Goal: Information Seeking & Learning: Learn about a topic

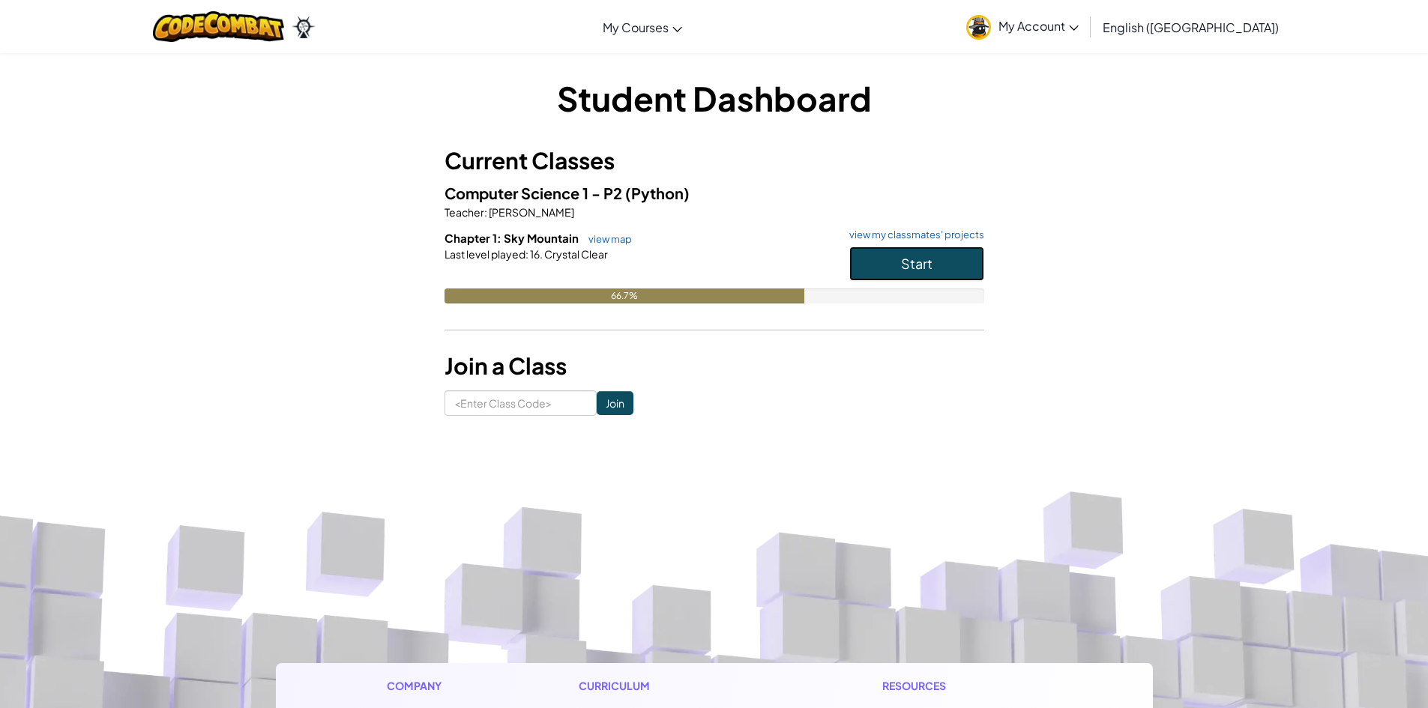
click at [960, 262] on button "Start" at bounding box center [916, 264] width 135 height 34
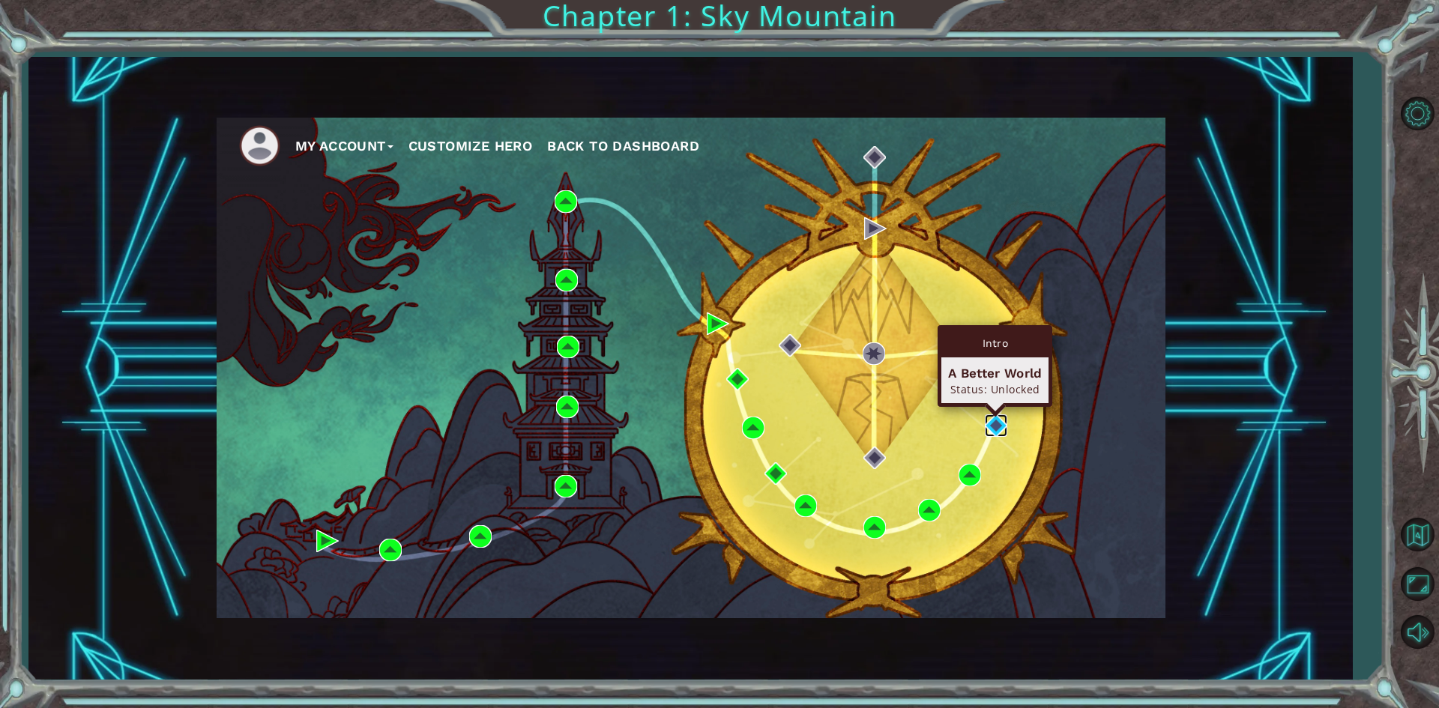
click at [999, 424] on img at bounding box center [996, 426] width 22 height 22
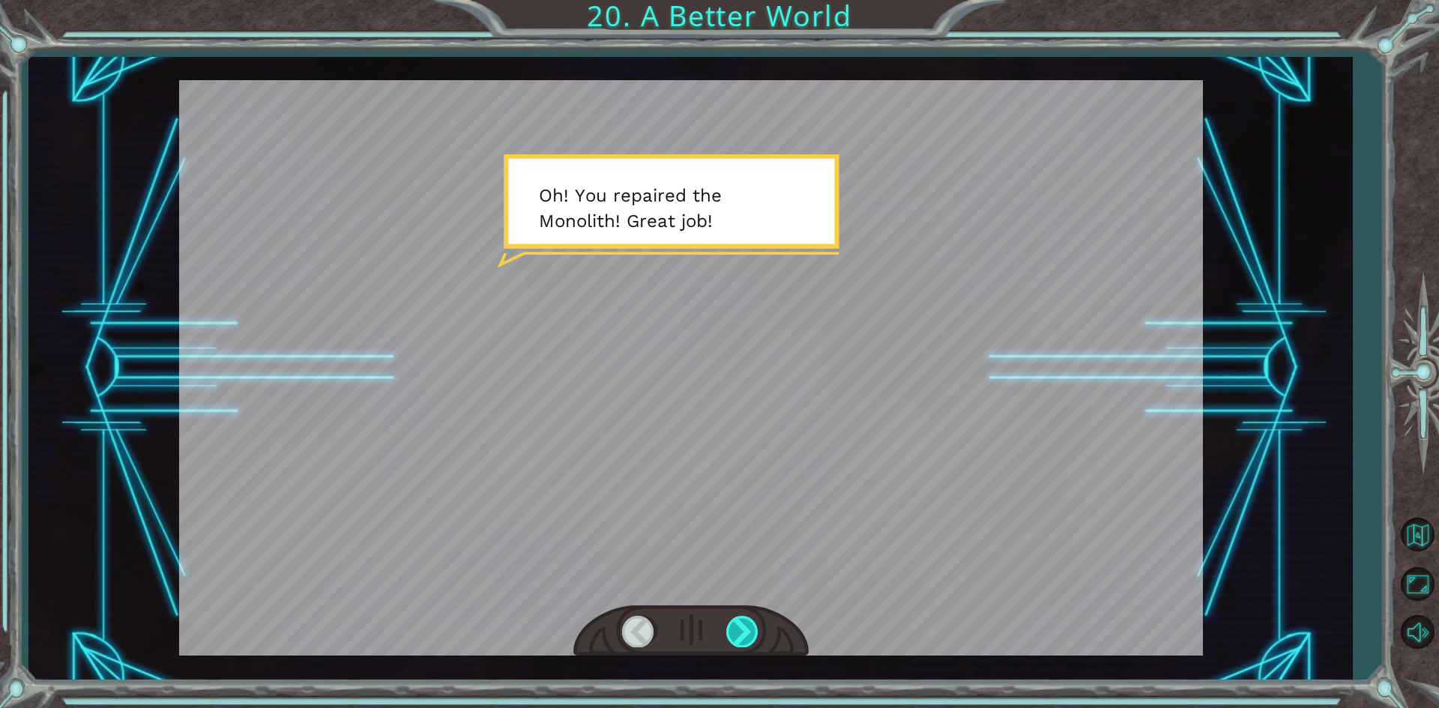
click at [753, 633] on div at bounding box center [743, 631] width 34 height 31
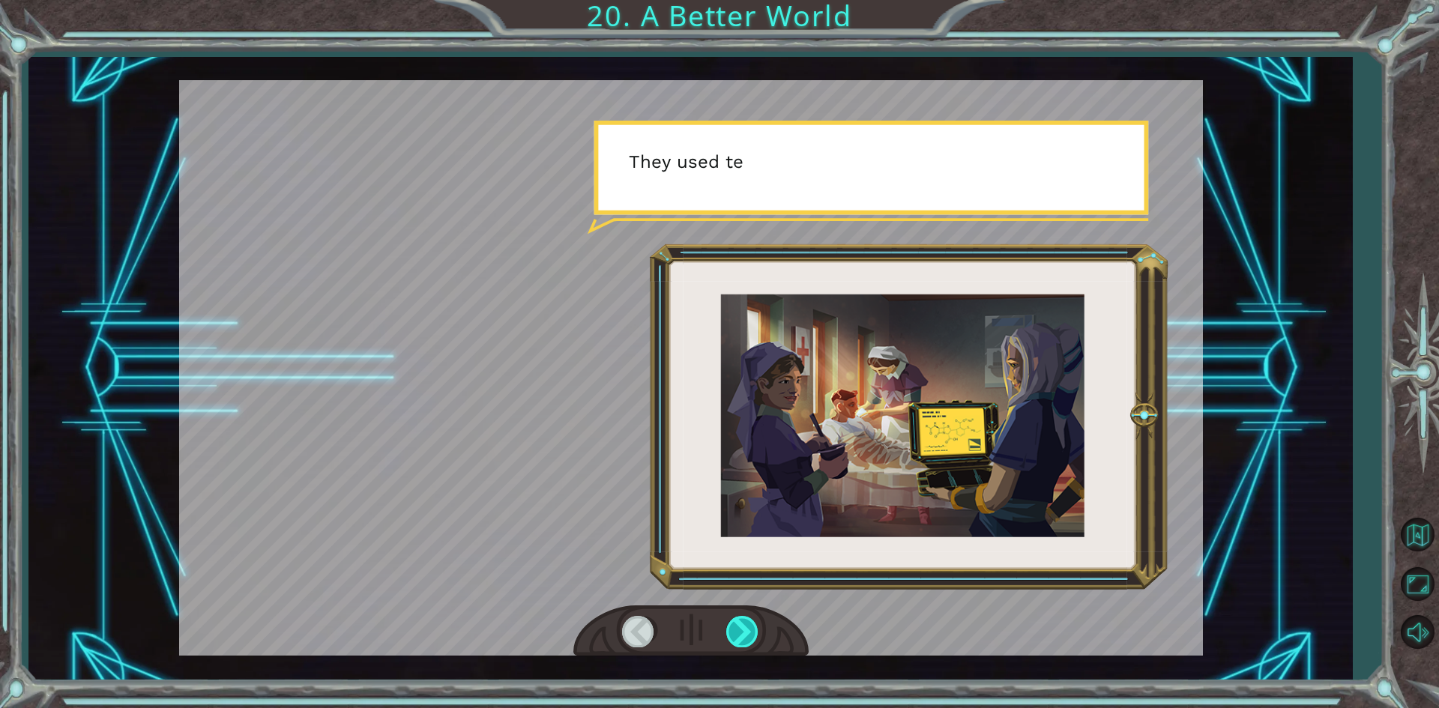
click at [753, 633] on div at bounding box center [743, 631] width 34 height 31
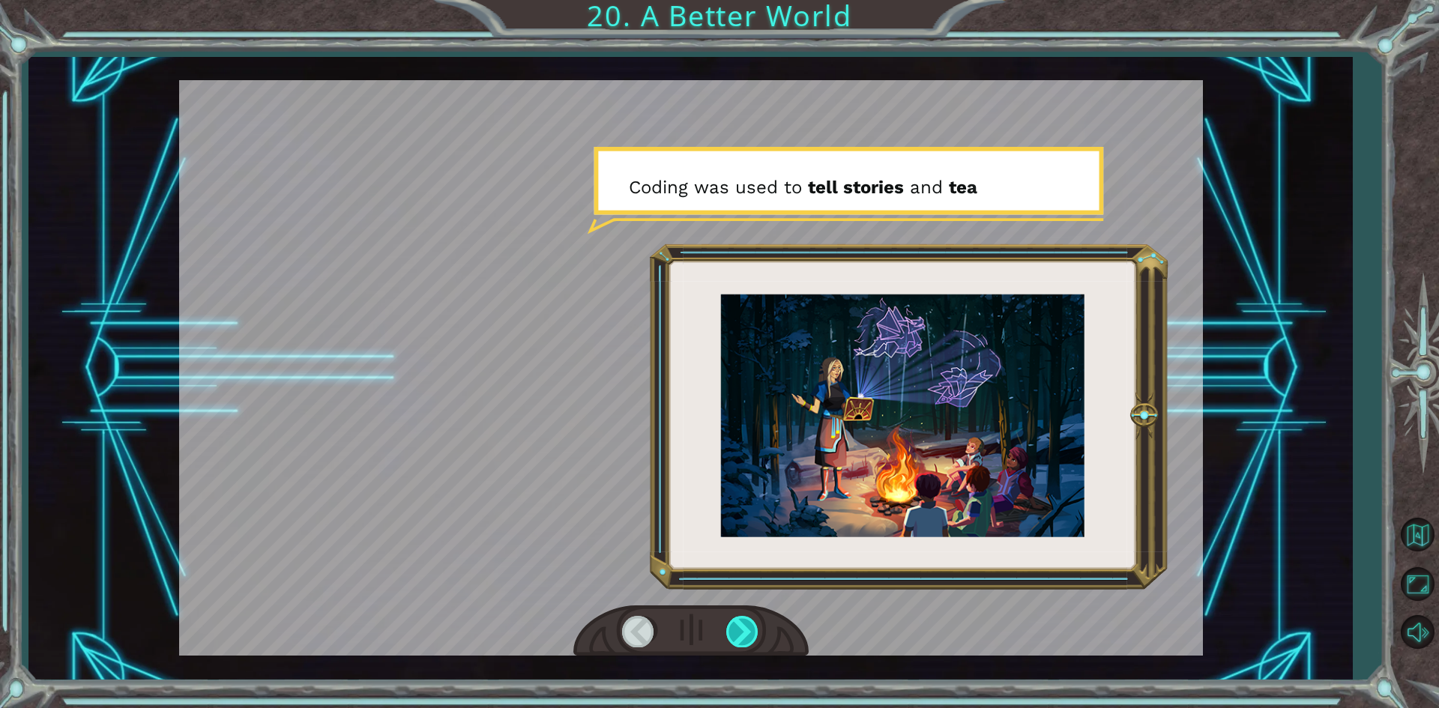
click at [753, 633] on div at bounding box center [743, 631] width 34 height 31
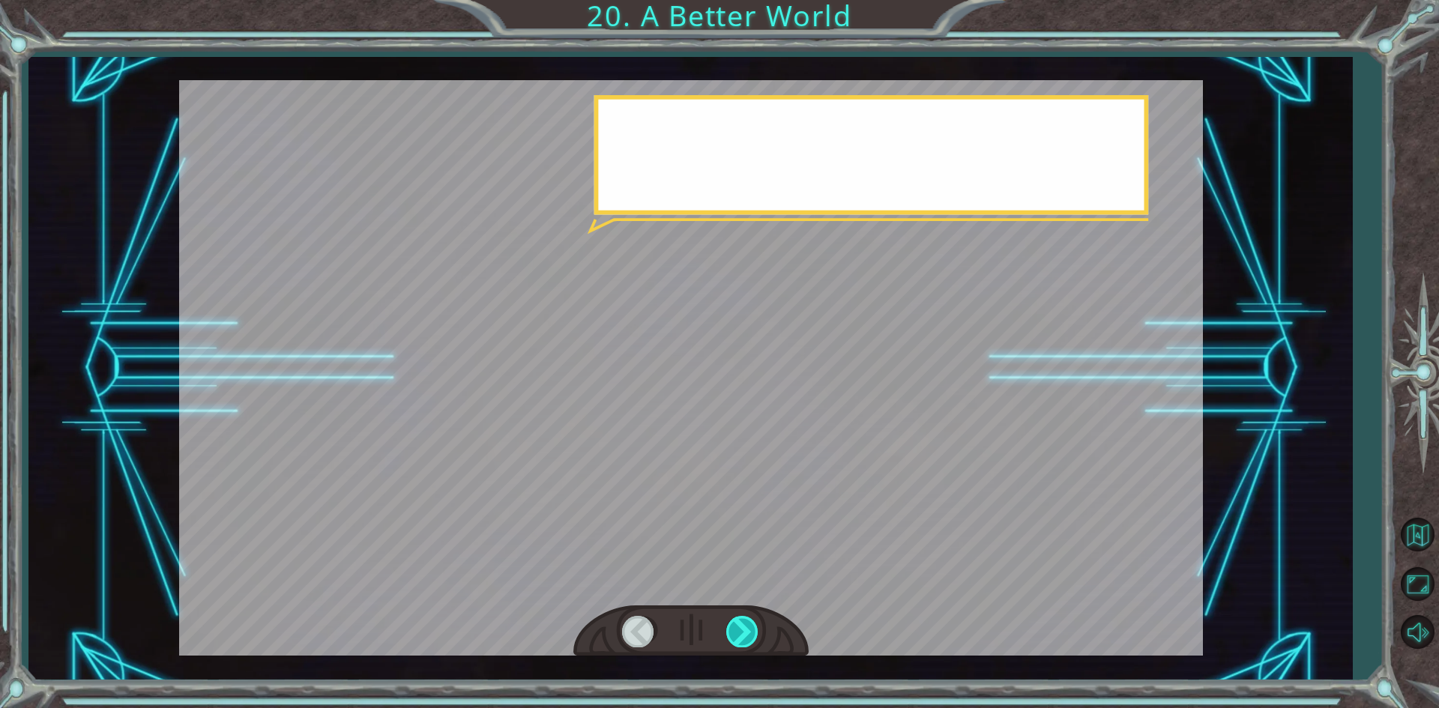
click at [753, 633] on div at bounding box center [743, 631] width 34 height 31
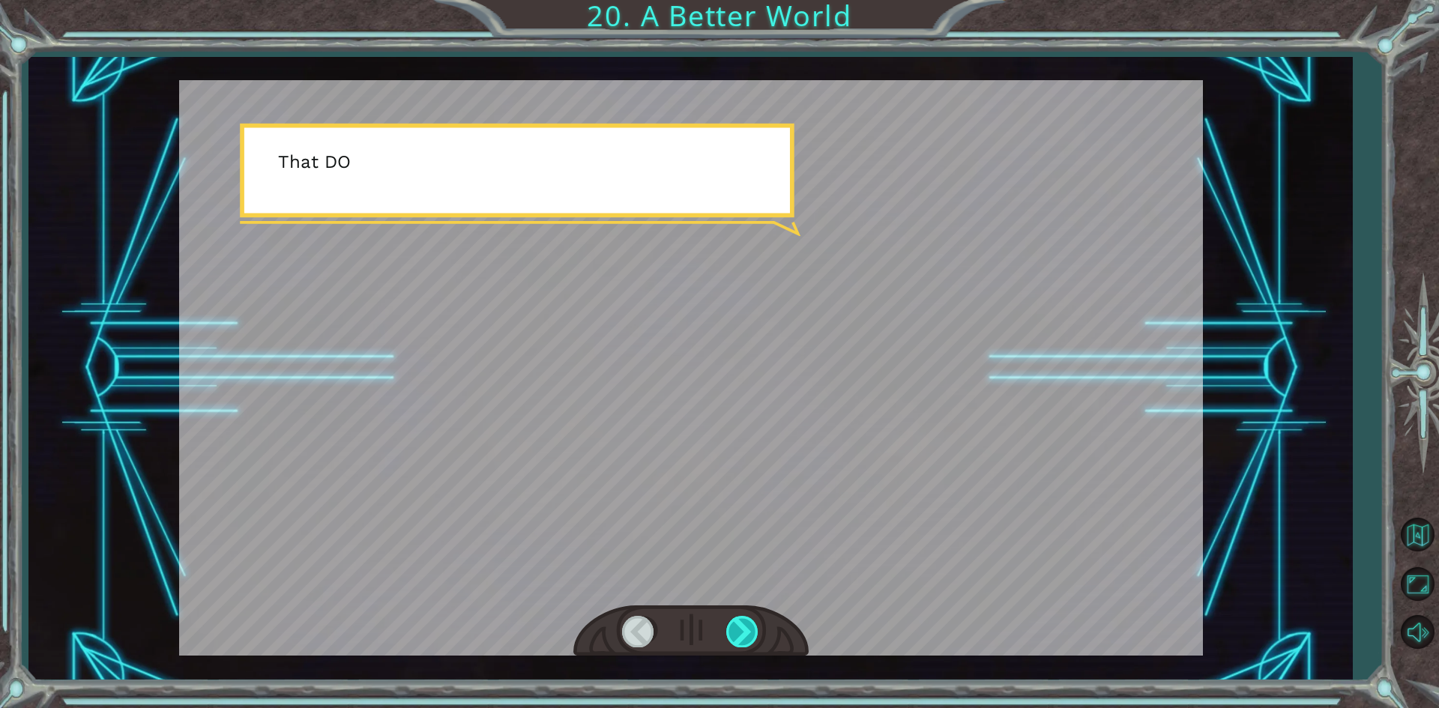
click at [753, 633] on div at bounding box center [743, 631] width 34 height 31
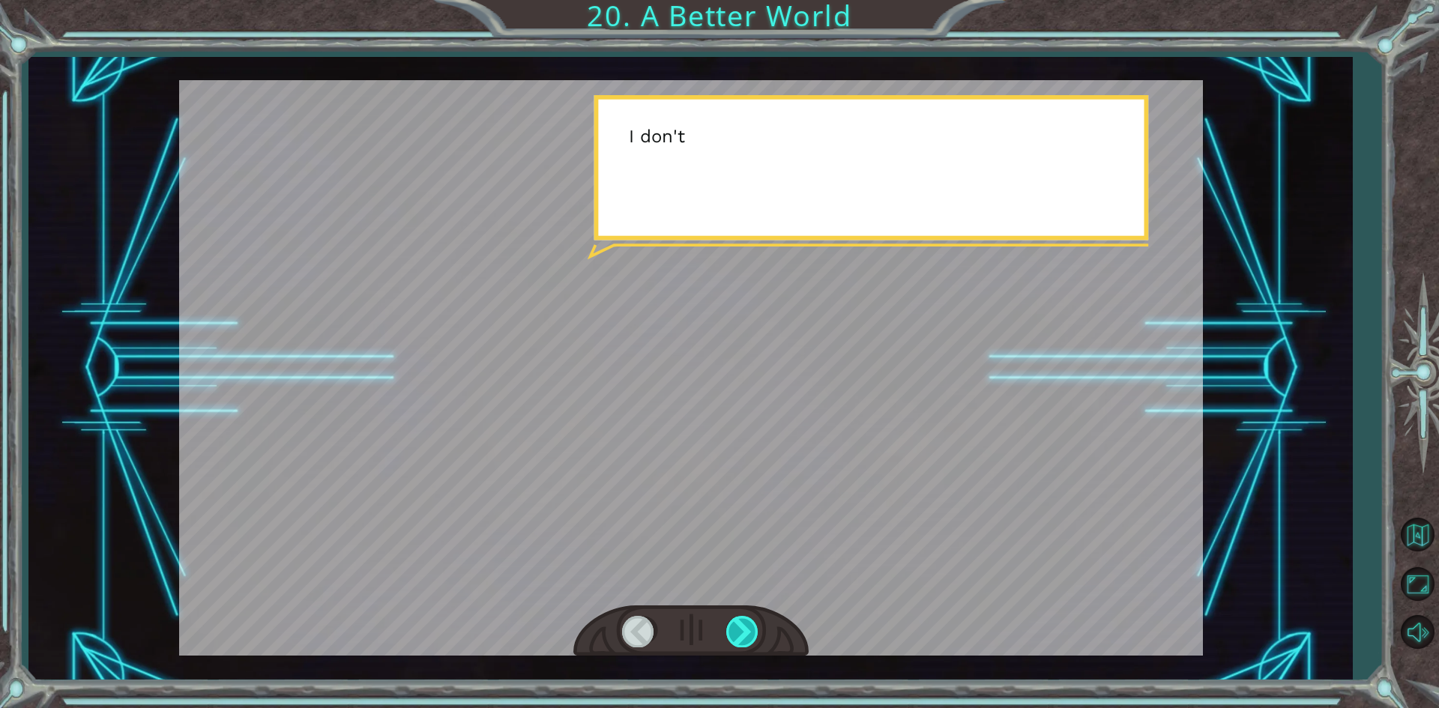
click at [753, 633] on div at bounding box center [743, 631] width 34 height 31
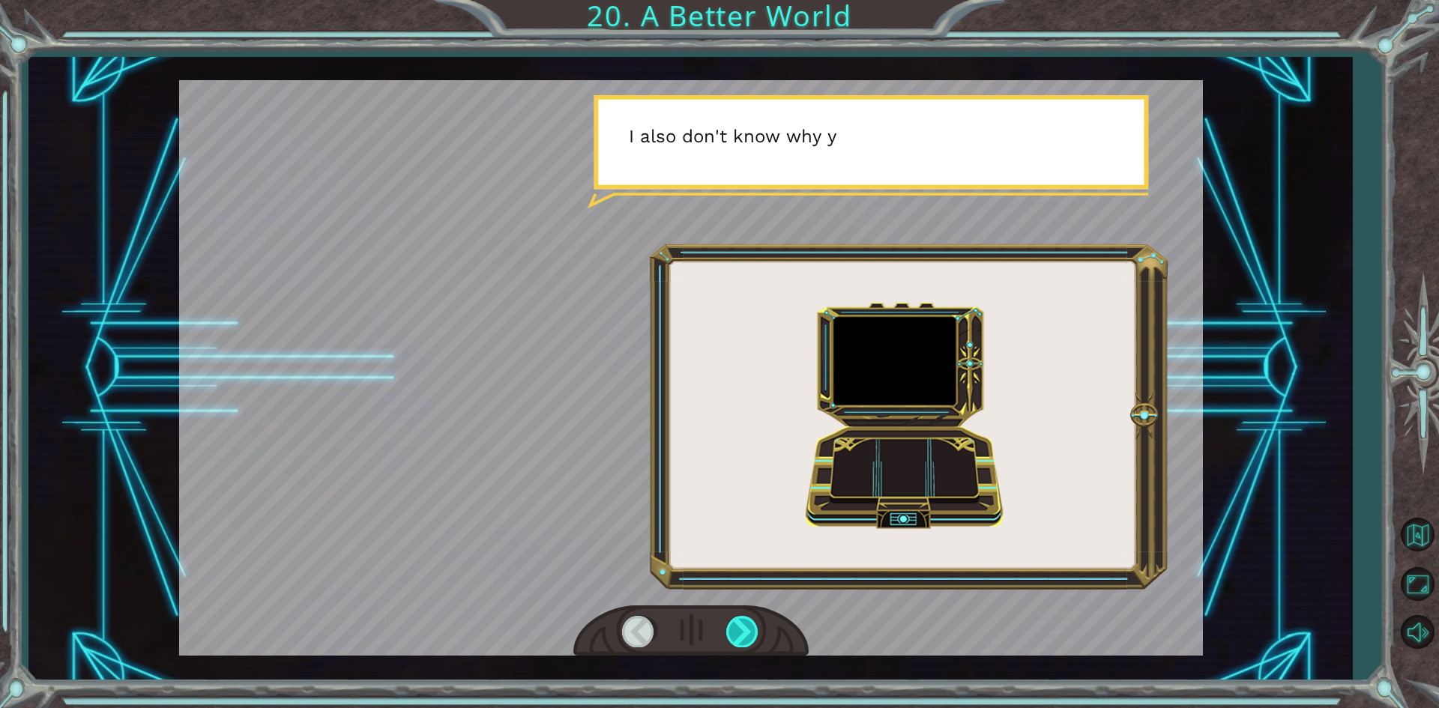
click at [753, 633] on div at bounding box center [743, 631] width 34 height 31
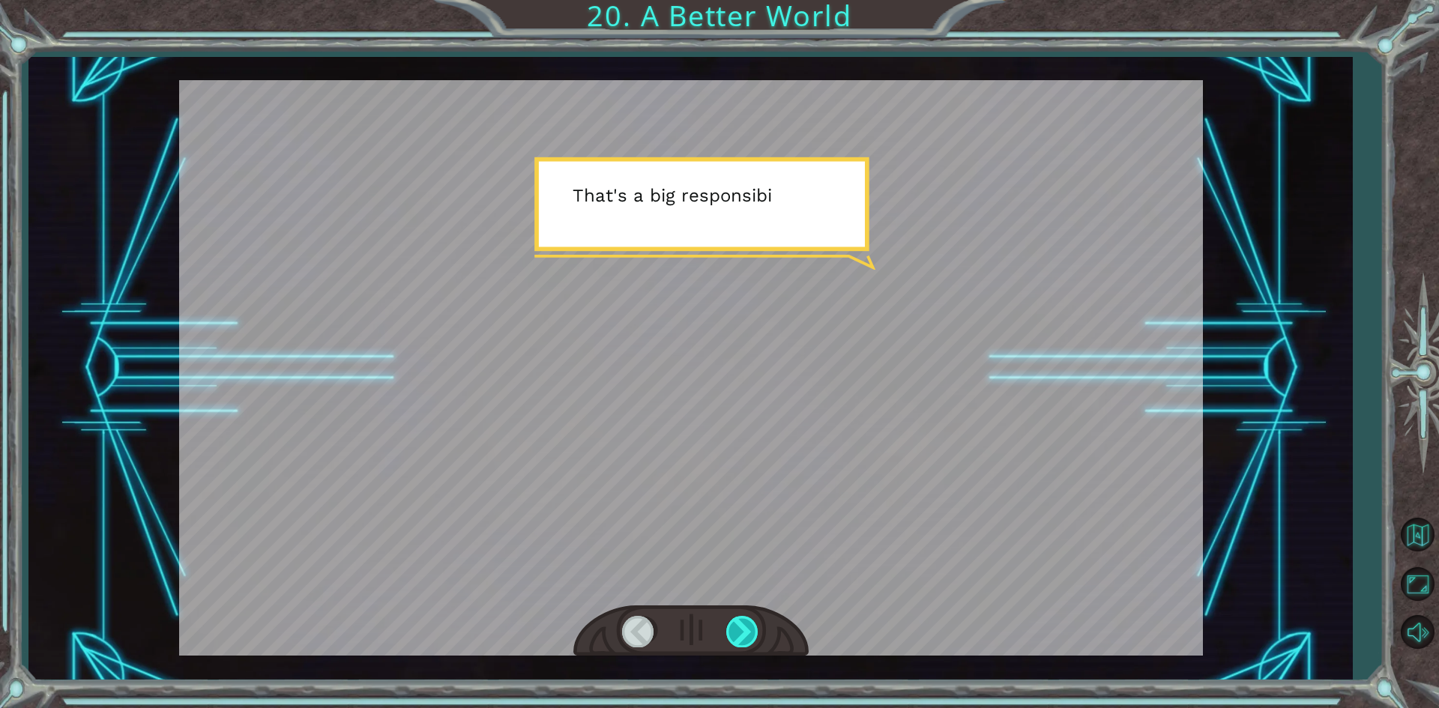
click at [753, 633] on div at bounding box center [743, 631] width 34 height 31
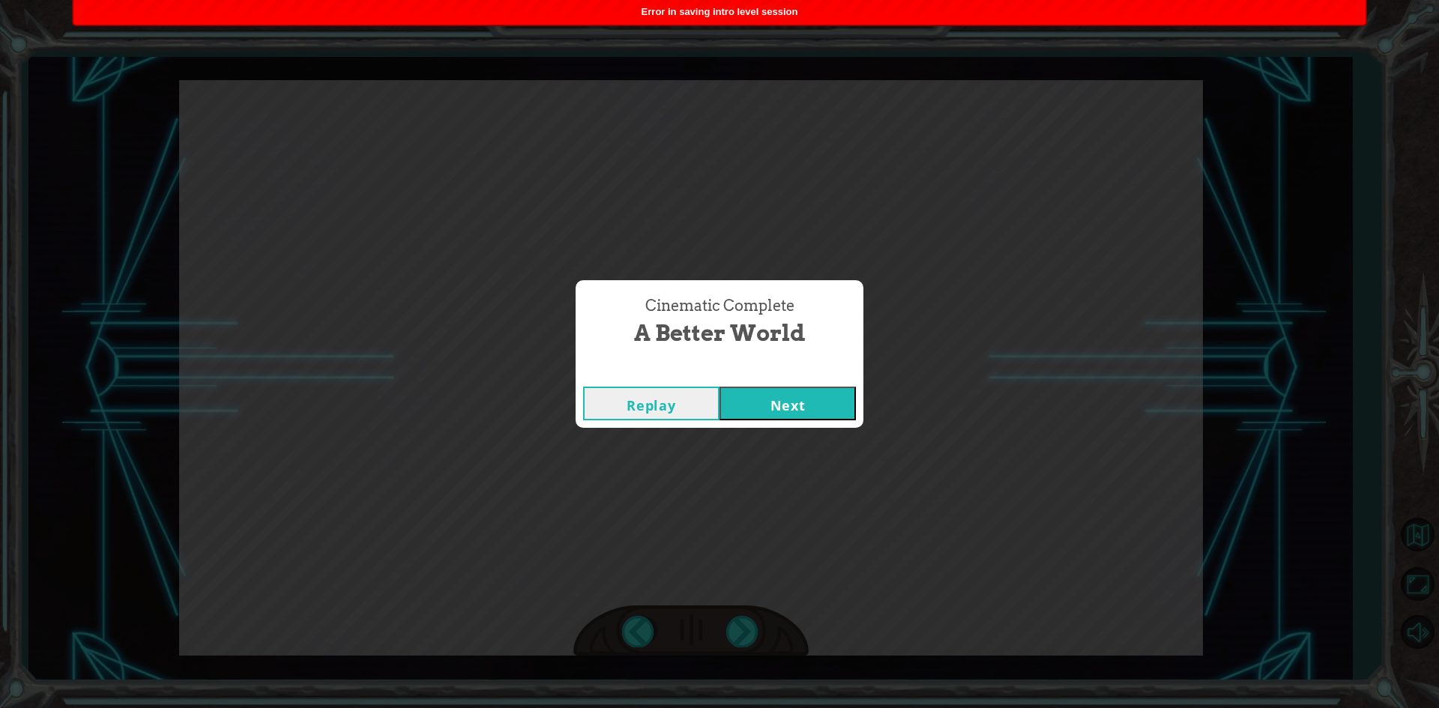
click at [811, 379] on div "Replay Next" at bounding box center [720, 403] width 288 height 49
click at [833, 416] on button "Next" at bounding box center [788, 404] width 136 height 34
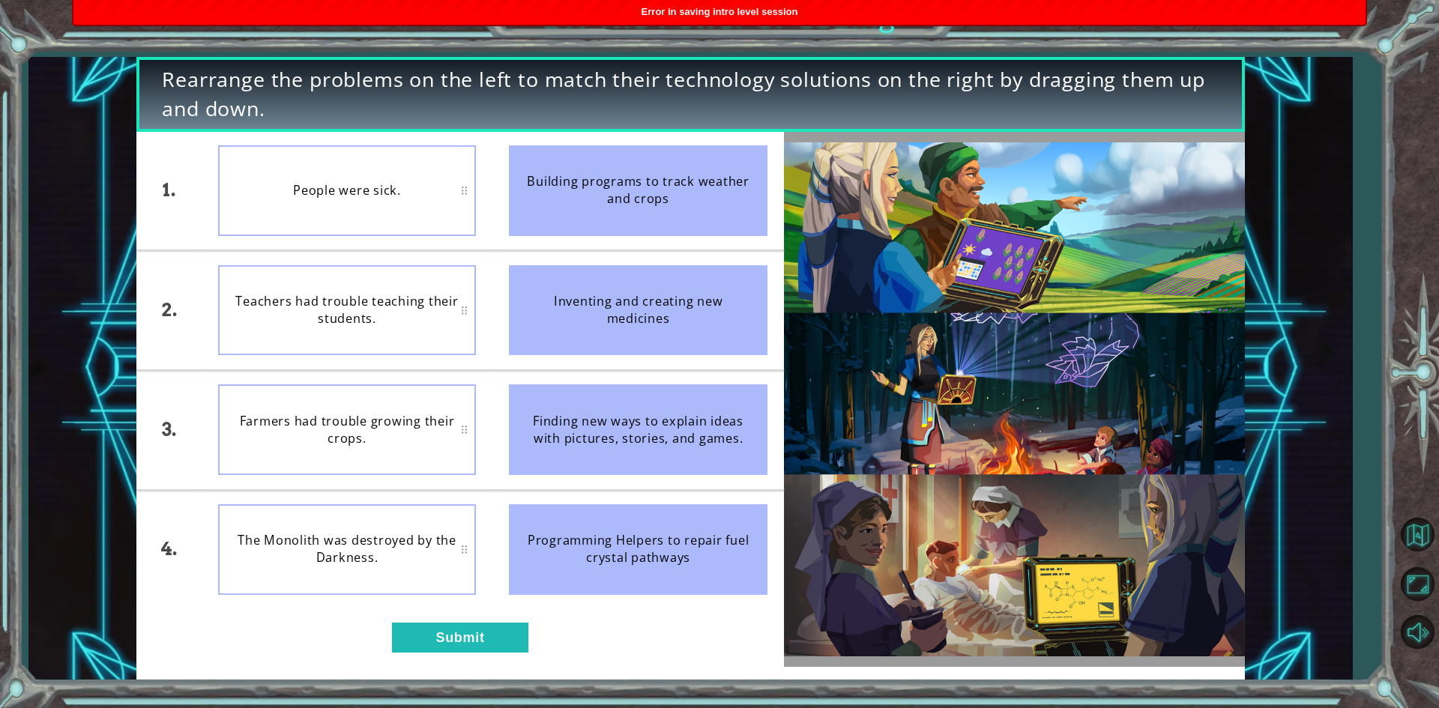
drag, startPoint x: 635, startPoint y: 209, endPoint x: 621, endPoint y: 221, distance: 18.6
click at [621, 220] on div "Building programs to track weather and crops" at bounding box center [638, 190] width 259 height 91
click at [613, 223] on div "Building programs to track weather and crops" at bounding box center [638, 190] width 259 height 91
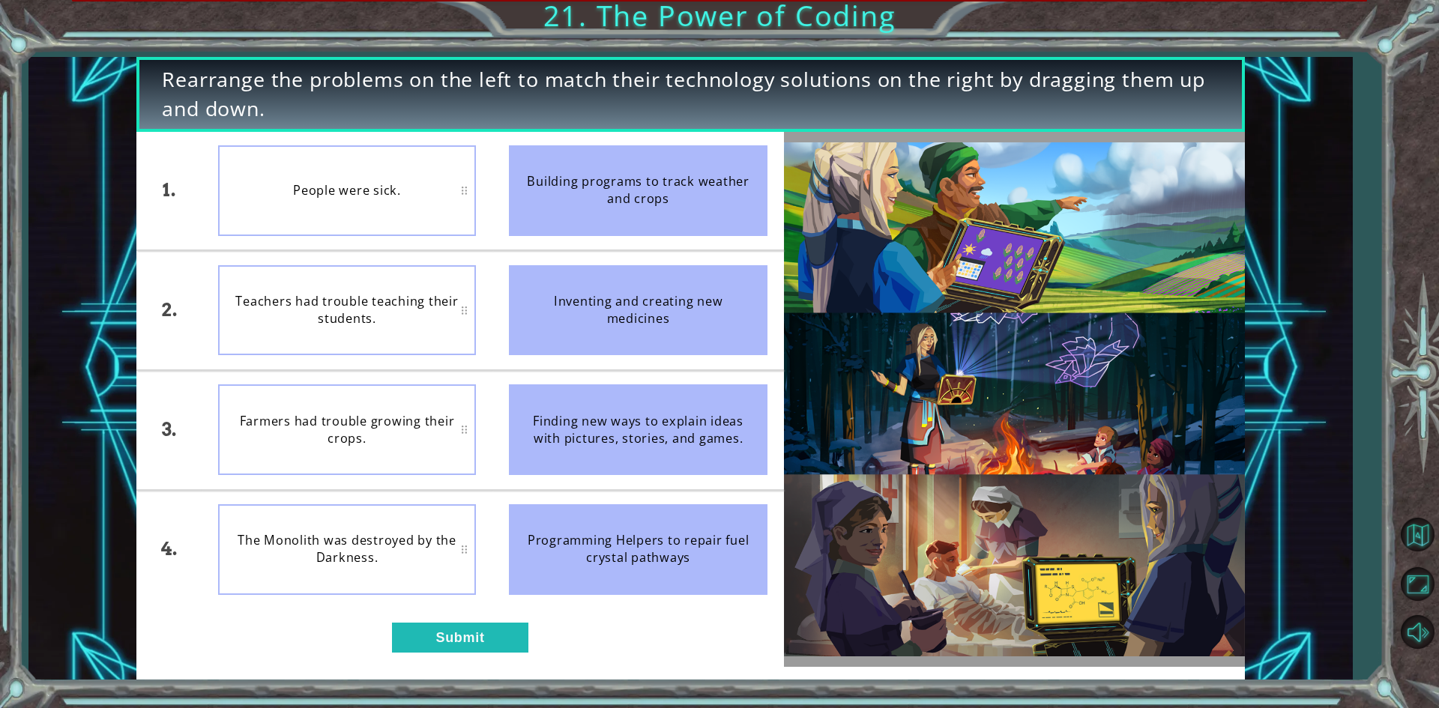
drag, startPoint x: 606, startPoint y: 181, endPoint x: 461, endPoint y: 193, distance: 145.9
click at [514, 190] on div "Building programs to track weather and crops" at bounding box center [638, 190] width 259 height 91
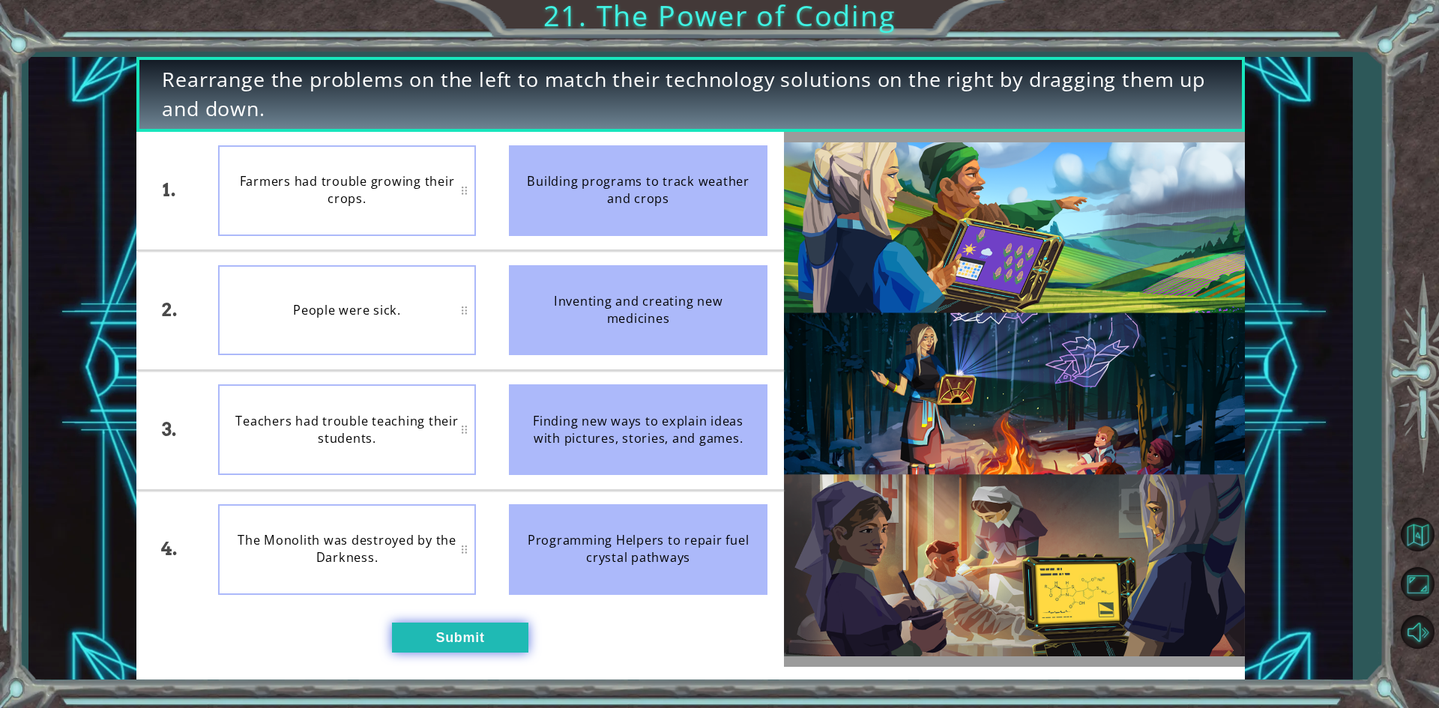
click at [430, 637] on button "Submit" at bounding box center [460, 638] width 136 height 30
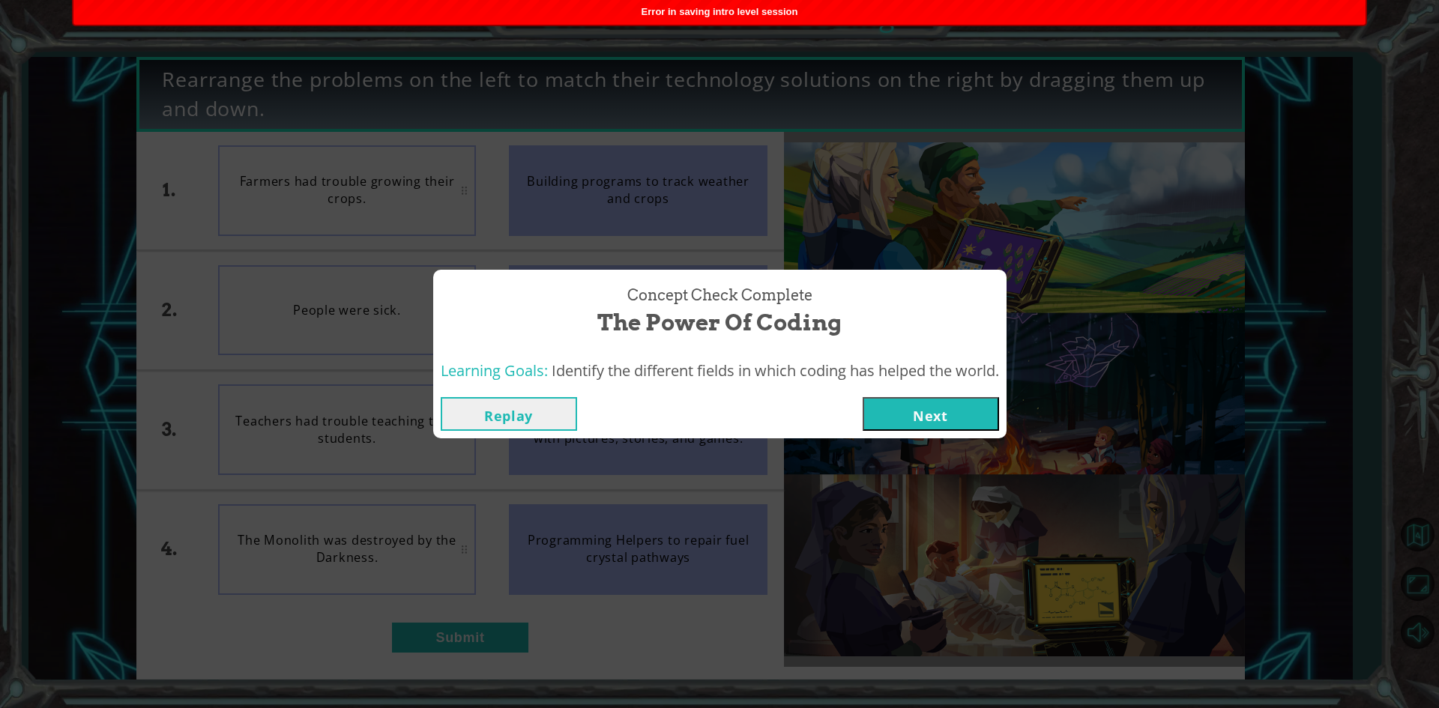
click at [961, 411] on button "Next" at bounding box center [931, 414] width 136 height 34
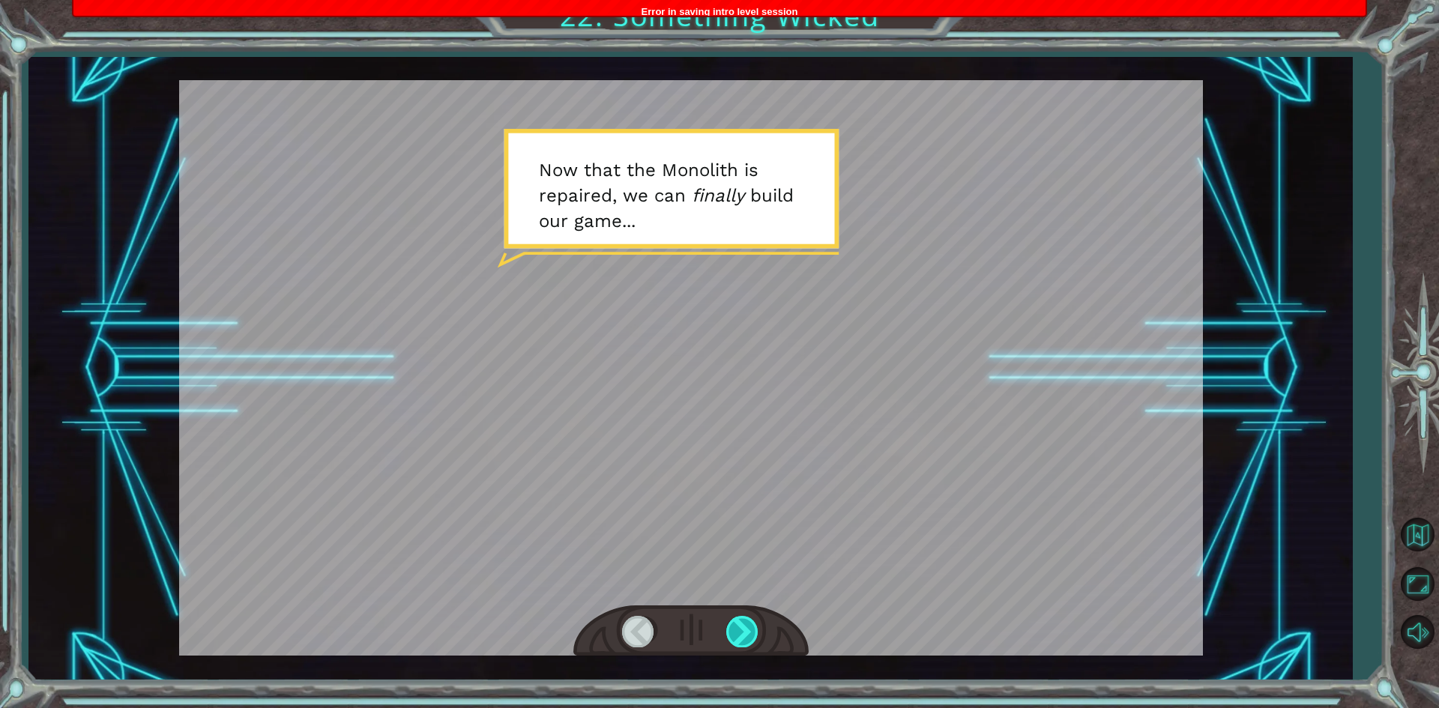
click at [742, 636] on div at bounding box center [743, 631] width 34 height 31
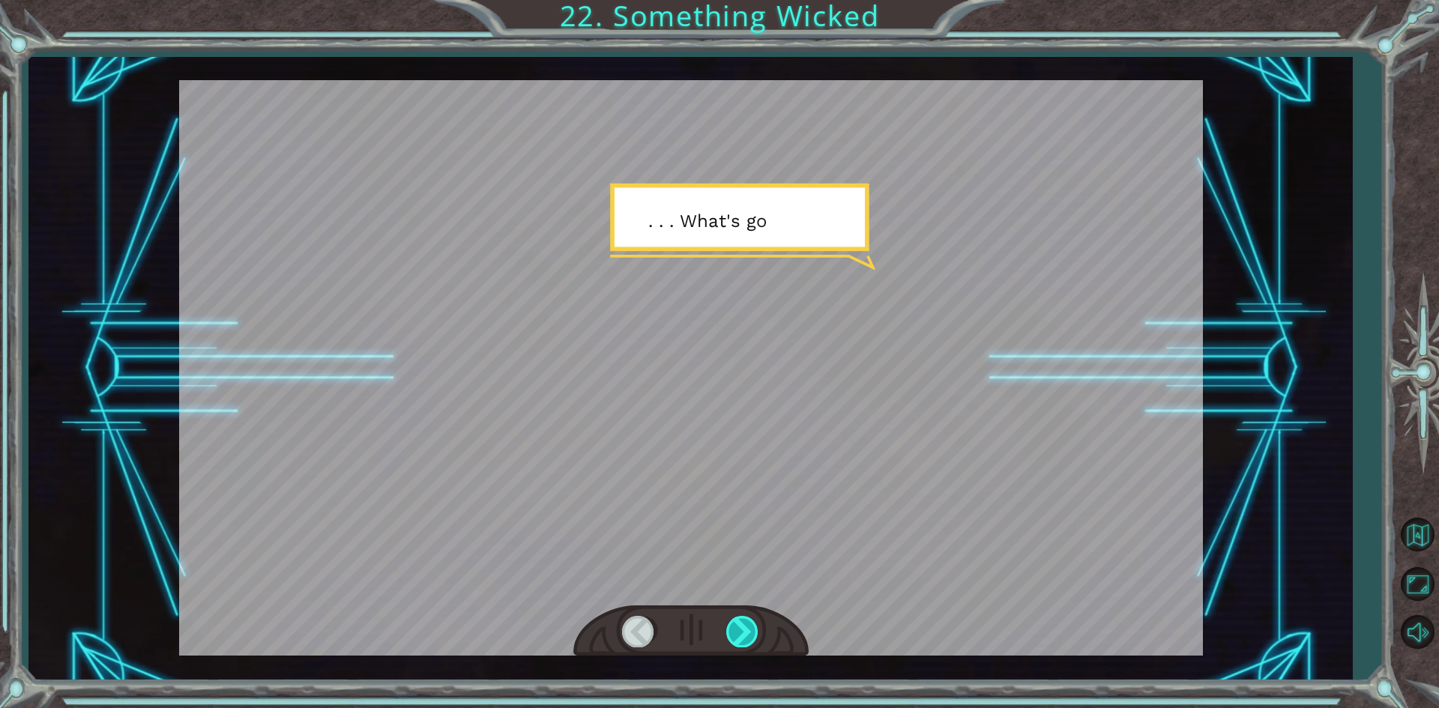
click at [742, 635] on div at bounding box center [743, 631] width 34 height 31
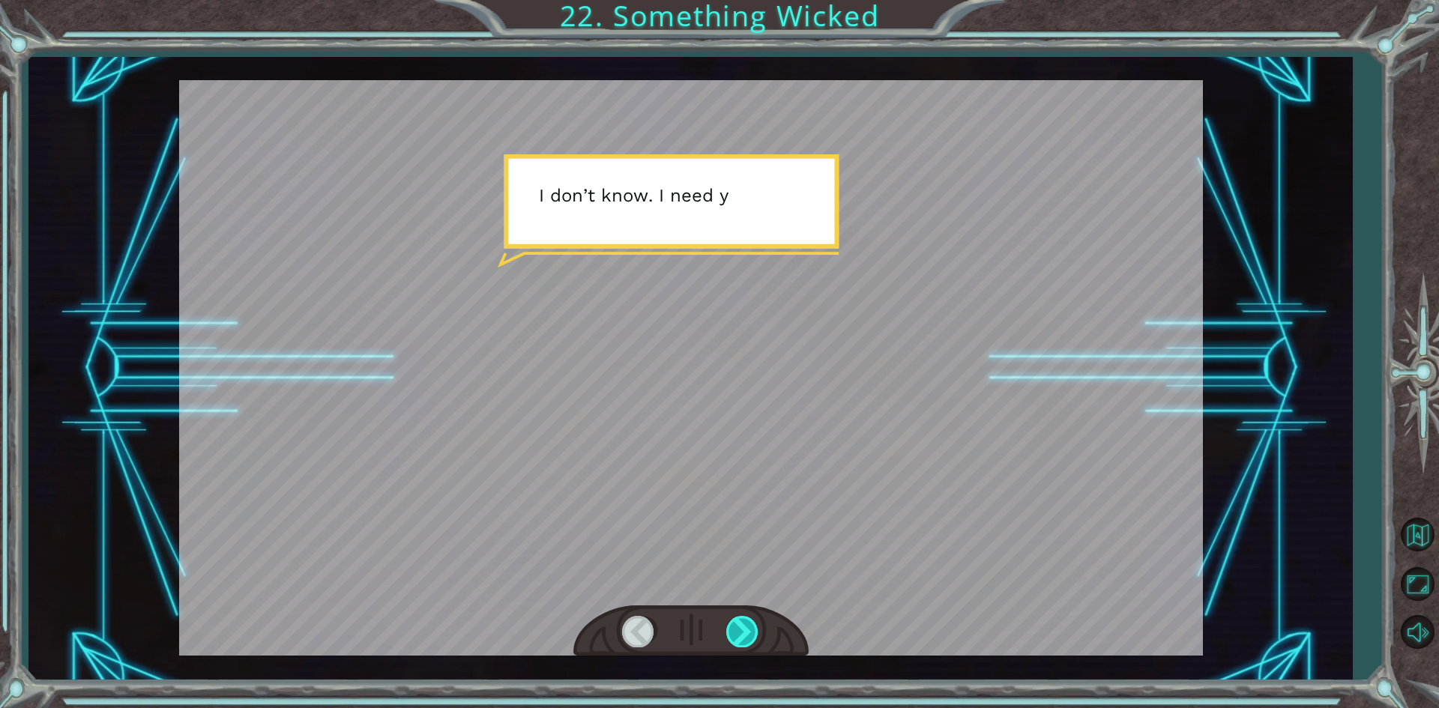
click at [743, 635] on div at bounding box center [743, 631] width 34 height 31
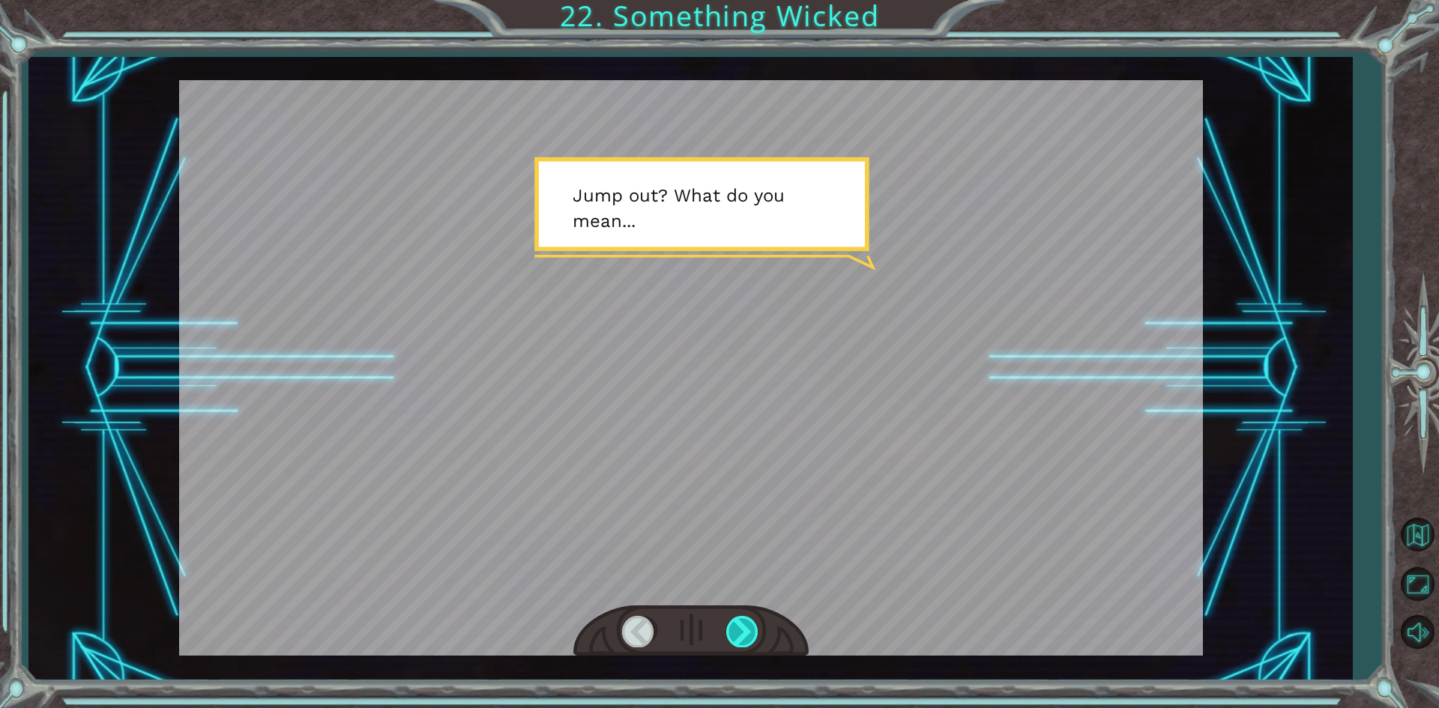
click at [743, 633] on div at bounding box center [743, 631] width 34 height 31
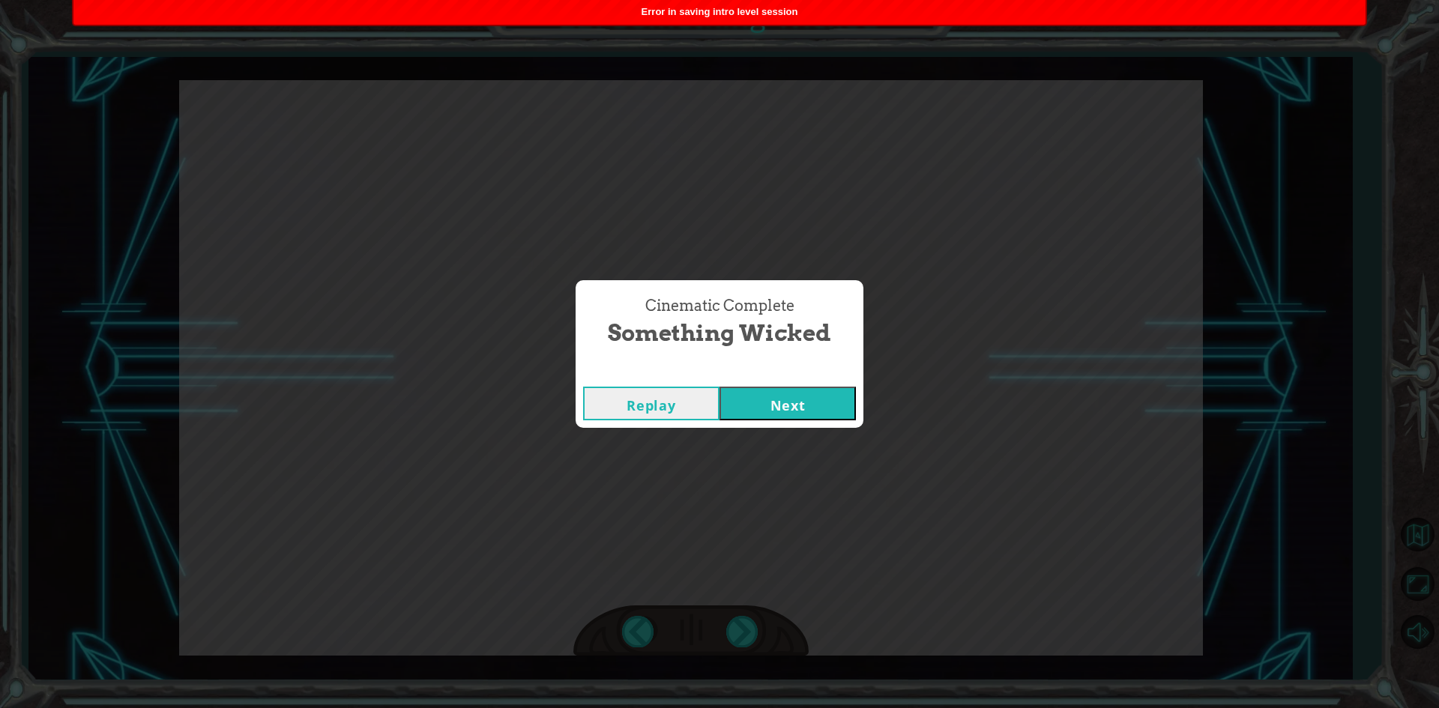
click at [796, 416] on button "Next" at bounding box center [788, 404] width 136 height 34
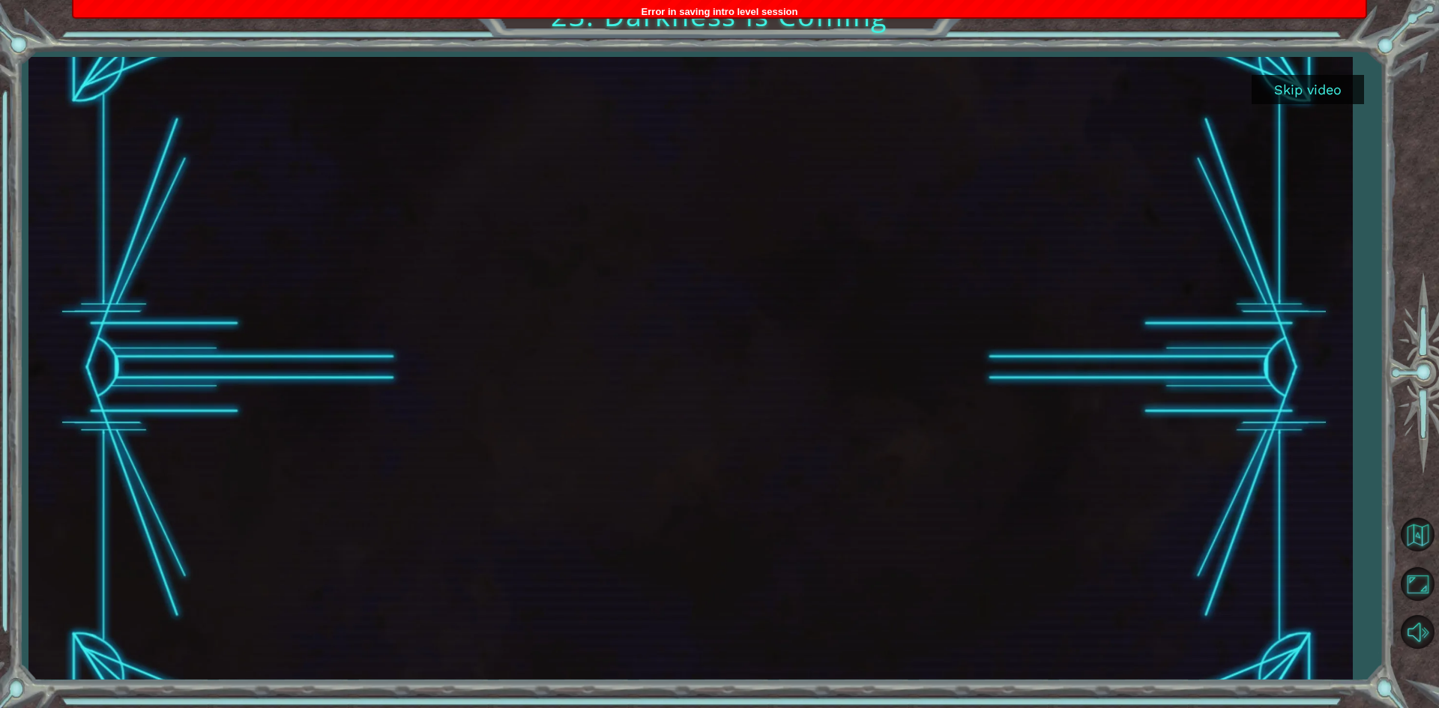
click at [1343, 82] on button "Skip video" at bounding box center [1308, 89] width 112 height 29
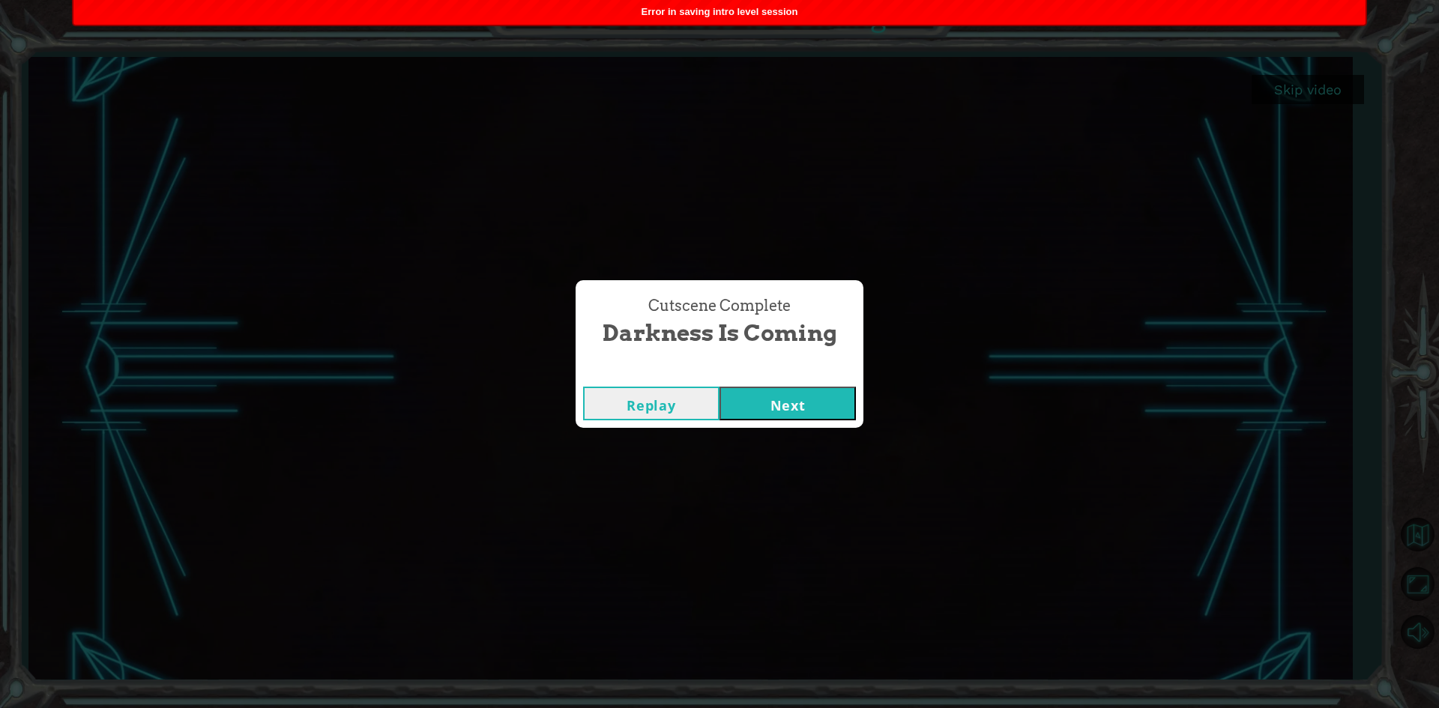
click at [760, 388] on button "Next" at bounding box center [788, 404] width 136 height 34
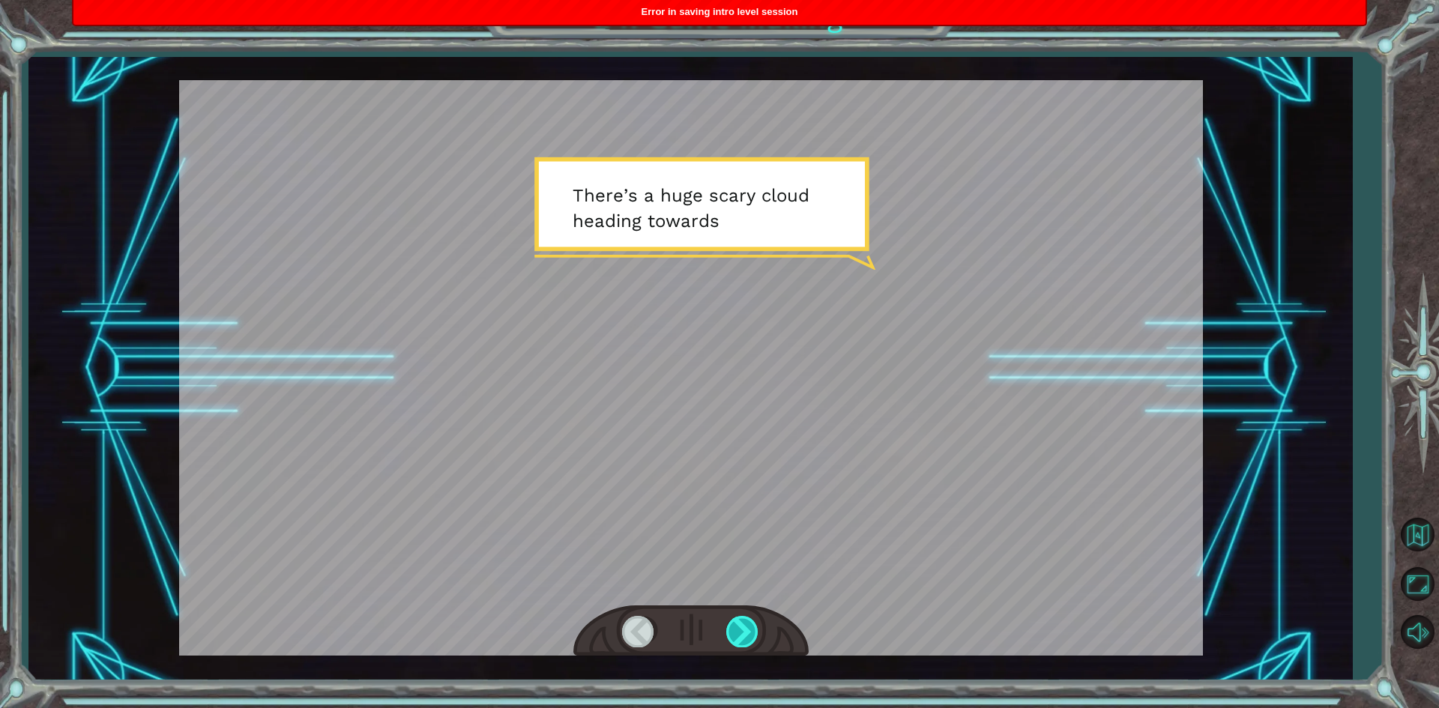
click at [752, 627] on div at bounding box center [743, 631] width 34 height 31
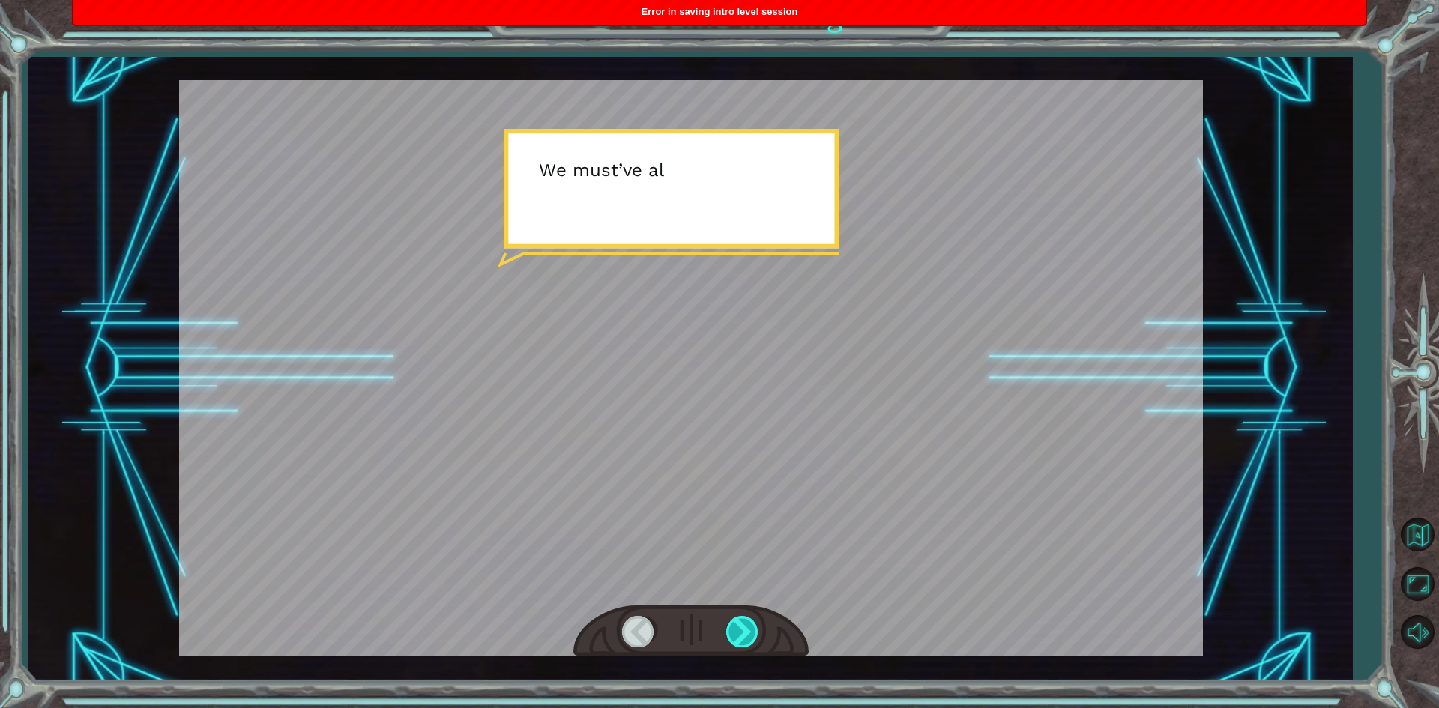
click at [752, 627] on div at bounding box center [743, 631] width 34 height 31
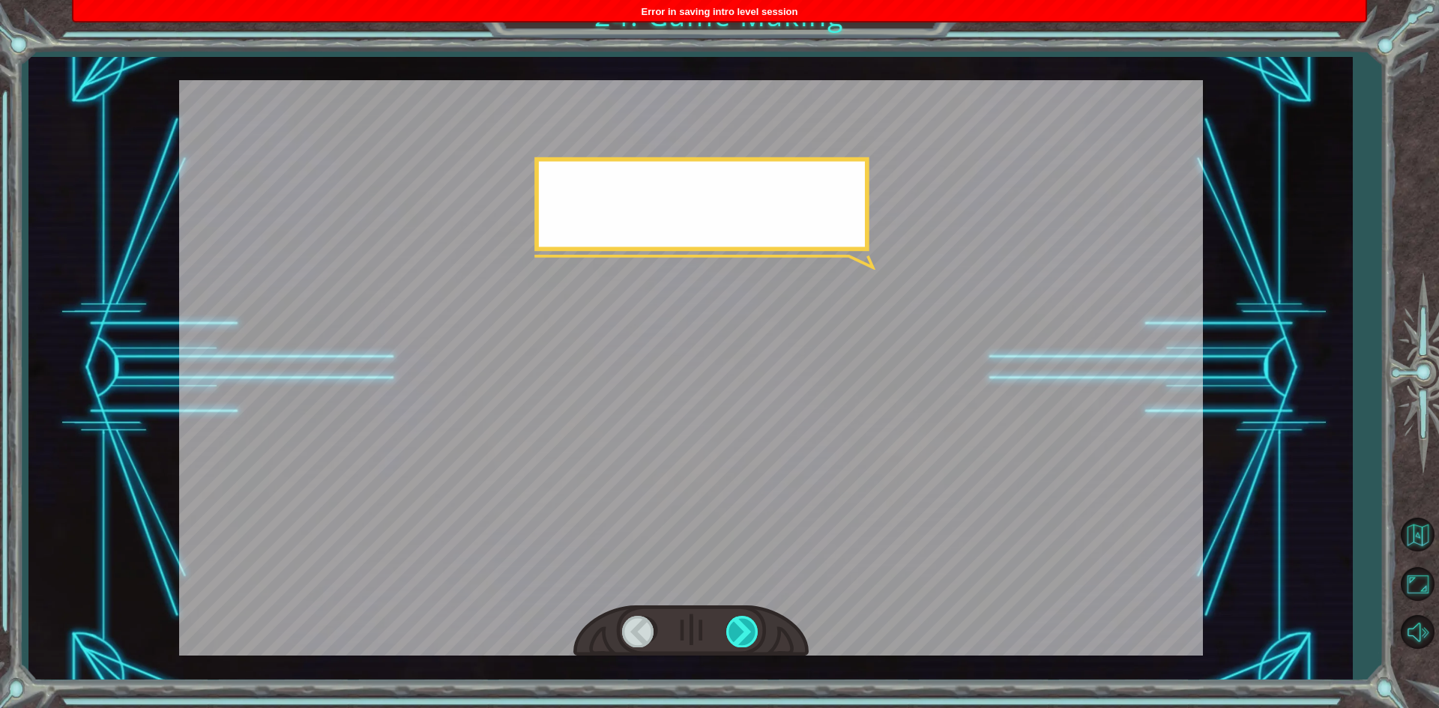
click at [752, 627] on div at bounding box center [743, 631] width 34 height 31
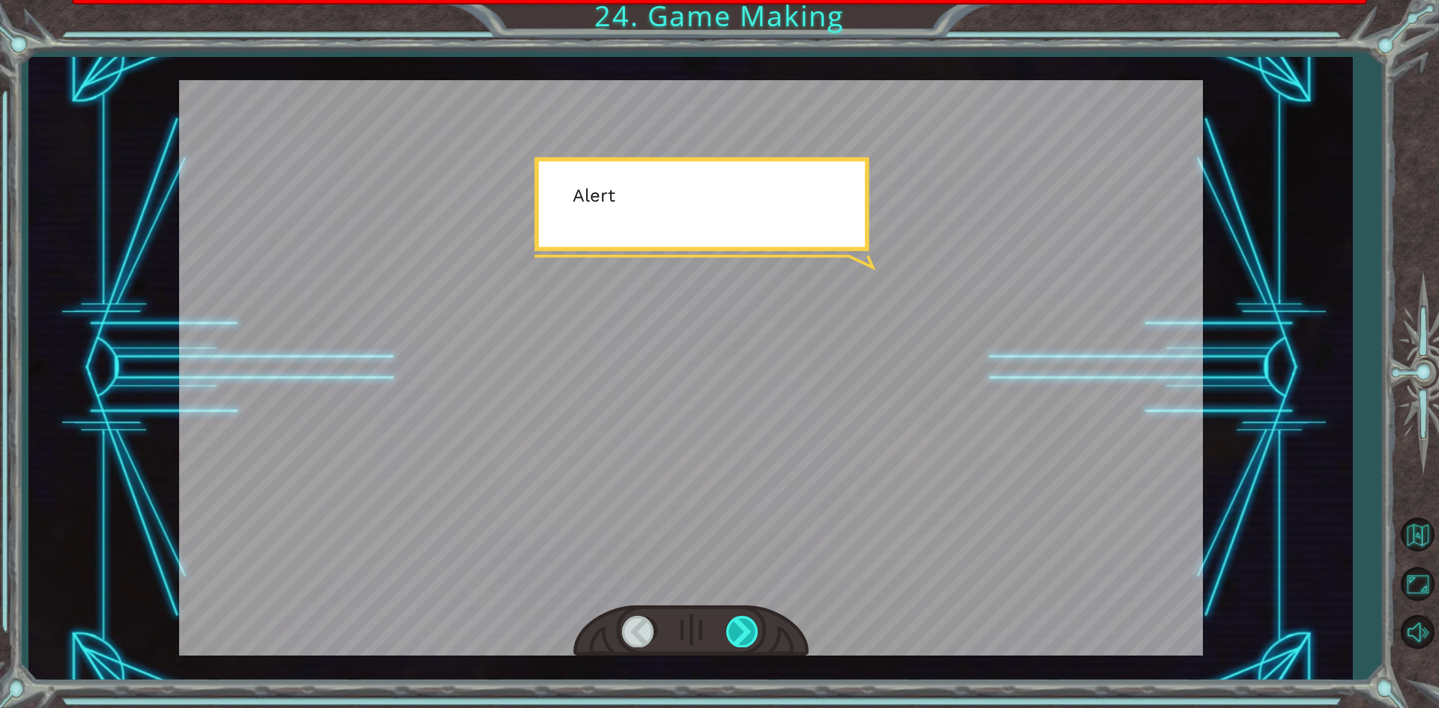
click at [750, 627] on div at bounding box center [743, 631] width 34 height 31
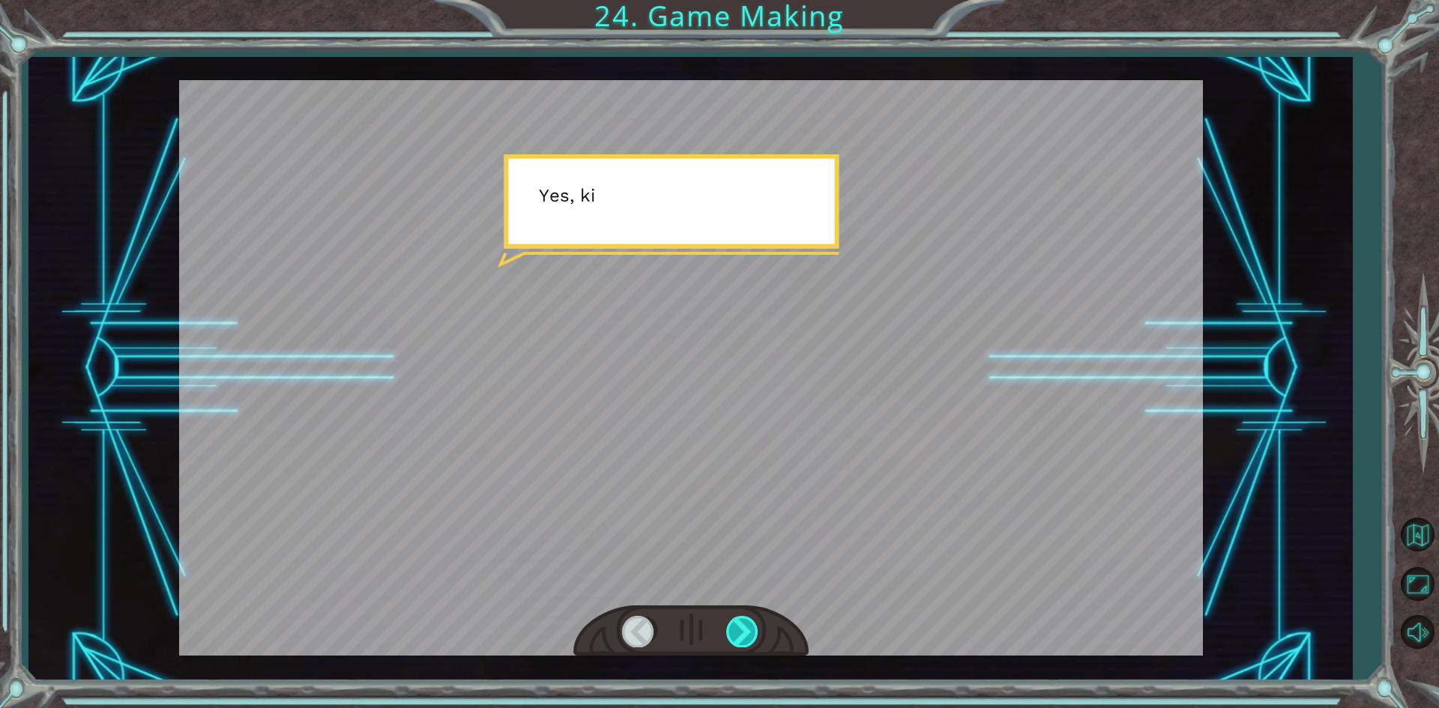
click at [750, 627] on div at bounding box center [743, 631] width 34 height 31
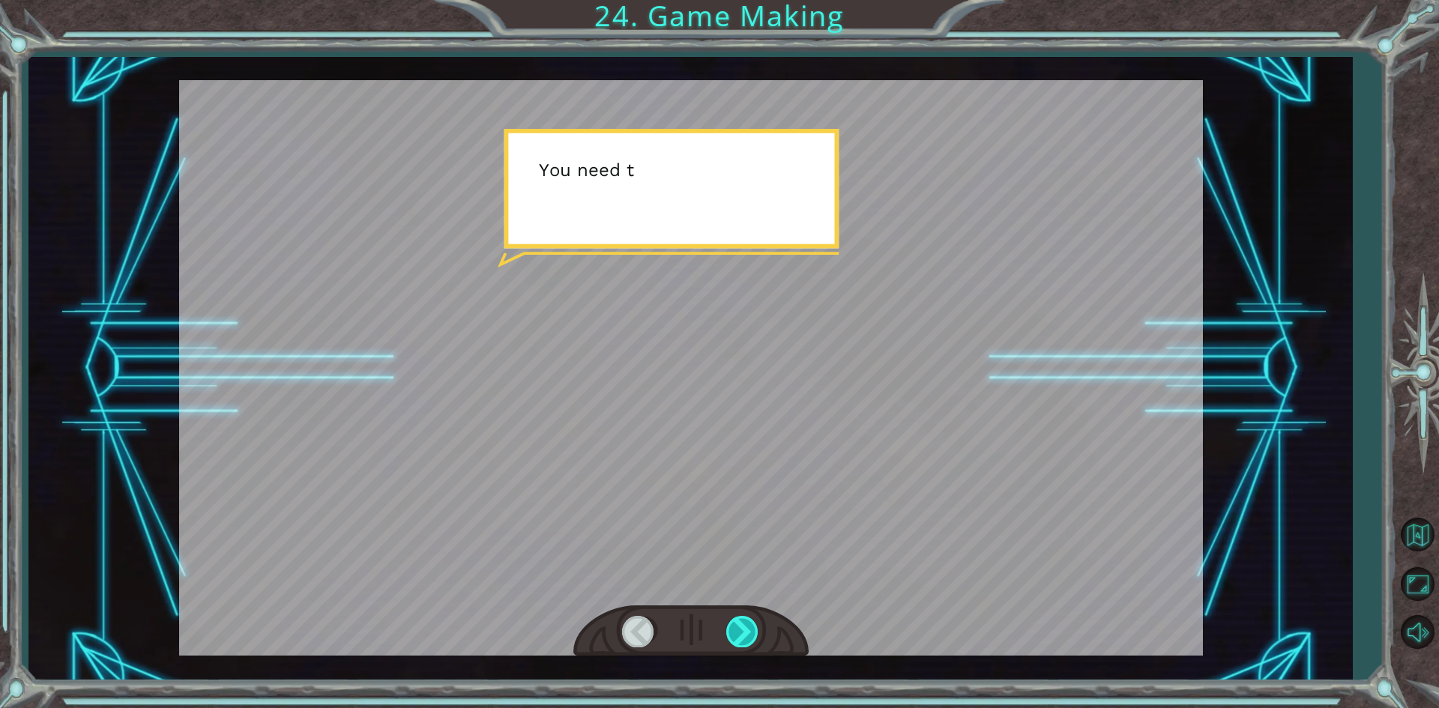
click at [751, 627] on div at bounding box center [743, 631] width 34 height 31
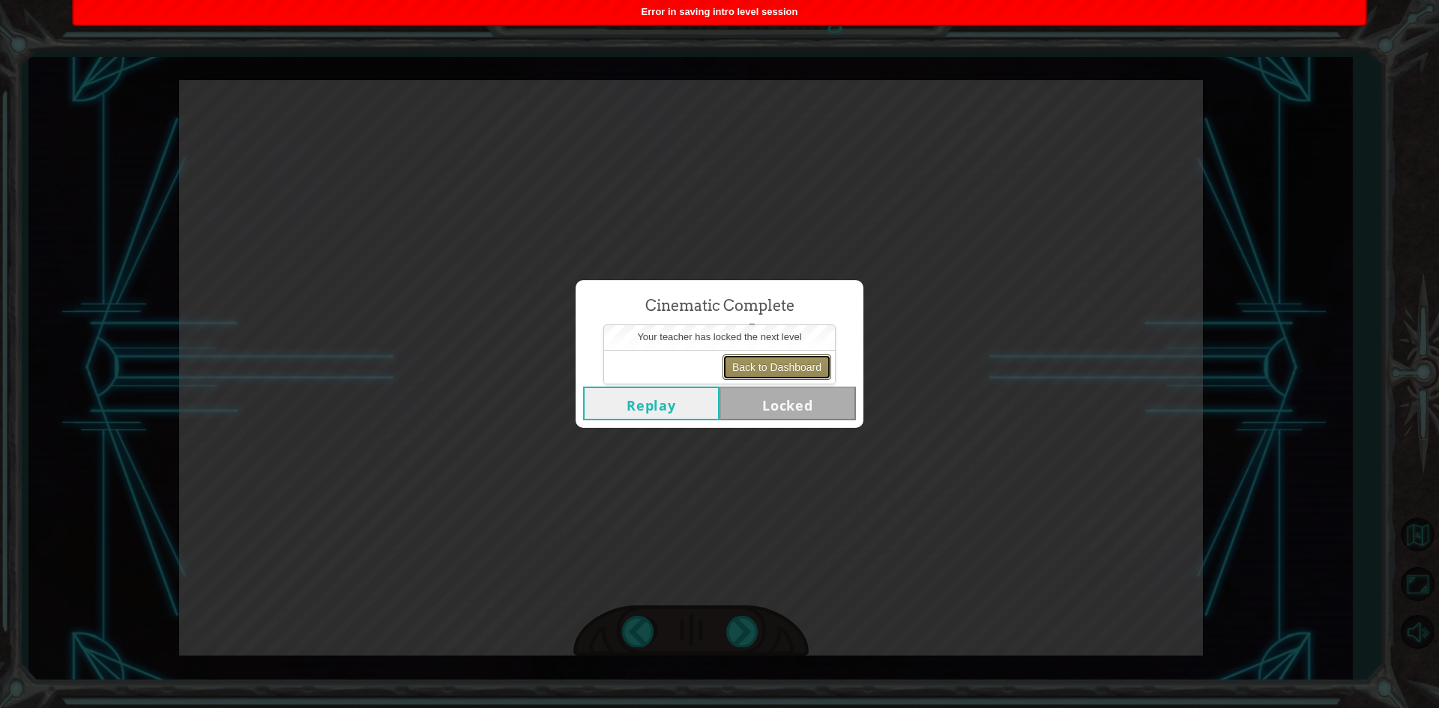
click at [808, 372] on button "Back to Dashboard" at bounding box center [777, 367] width 109 height 25
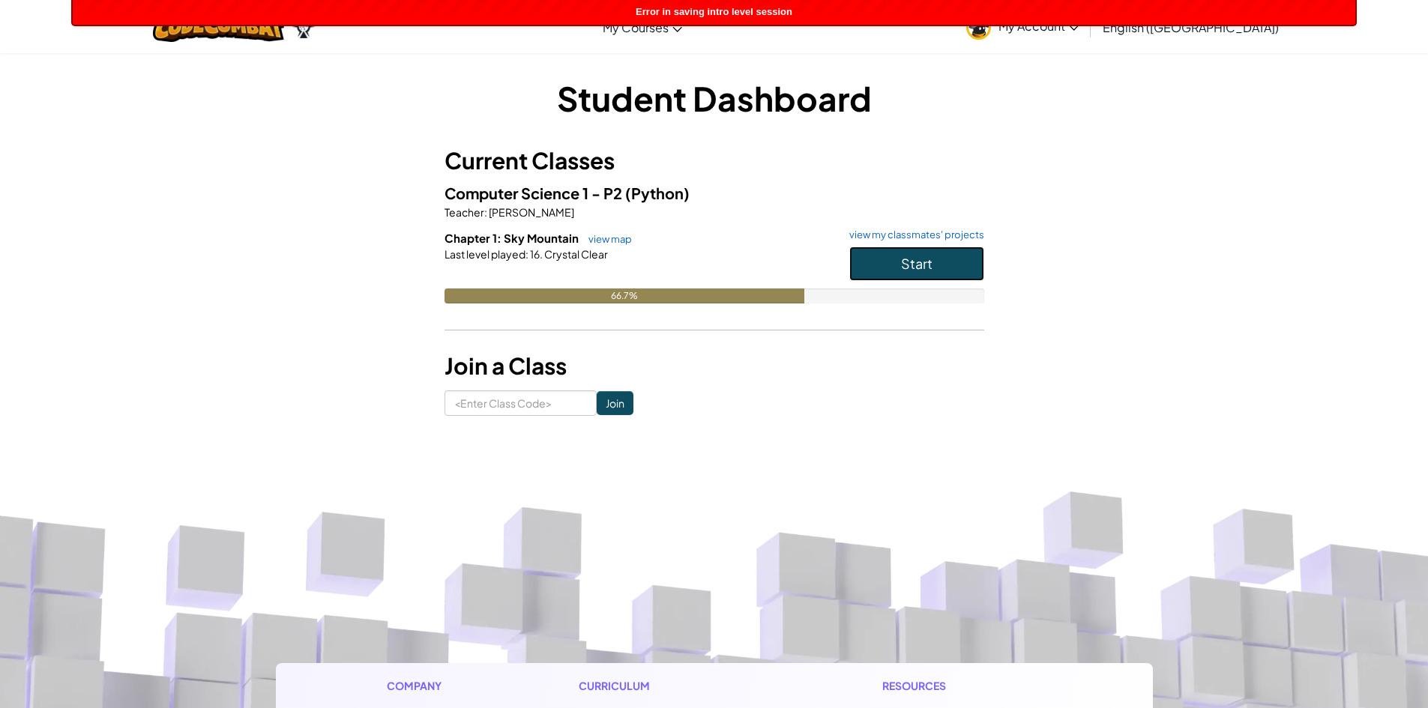
click at [899, 259] on button "Start" at bounding box center [916, 264] width 135 height 34
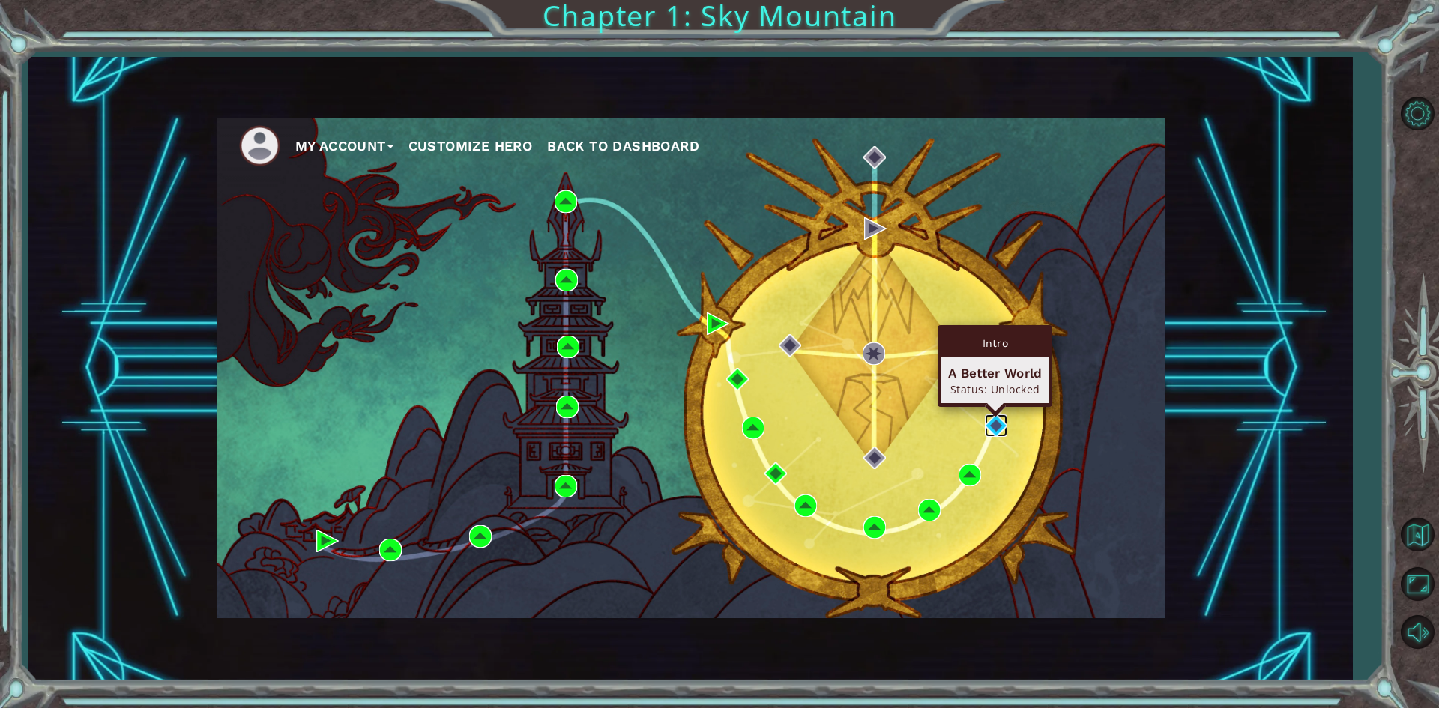
click at [1002, 425] on img at bounding box center [996, 426] width 22 height 22
